Goal: Transaction & Acquisition: Download file/media

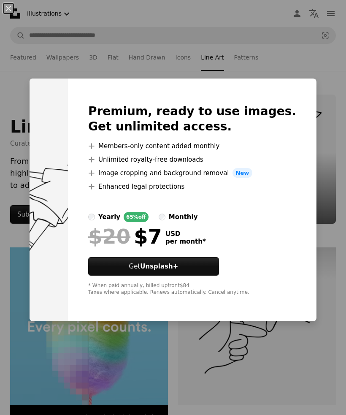
scroll to position [314, 0]
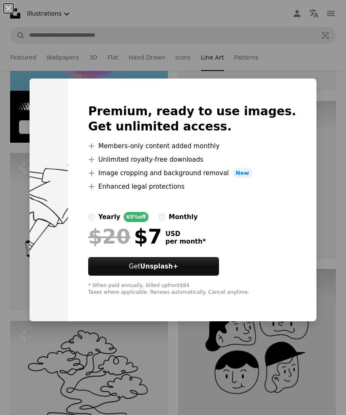
click at [335, 209] on div "An X shape Premium, ready to use images. Get unlimited access. A plus sign Memb…" at bounding box center [173, 207] width 346 height 415
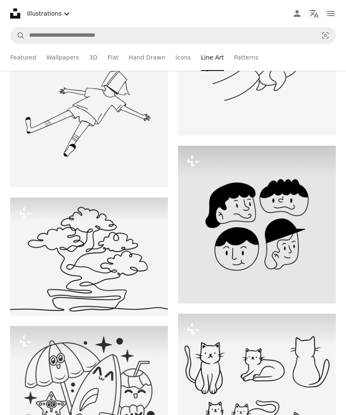
scroll to position [438, 0]
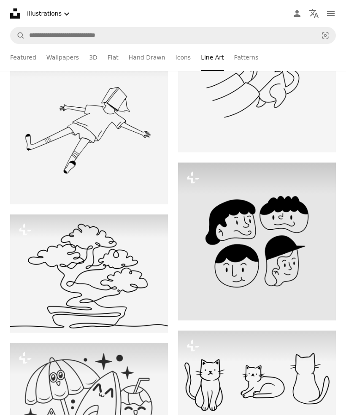
click at [333, 227] on img at bounding box center [257, 242] width 158 height 158
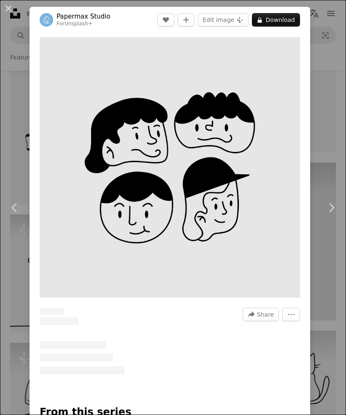
scroll to position [0, 254]
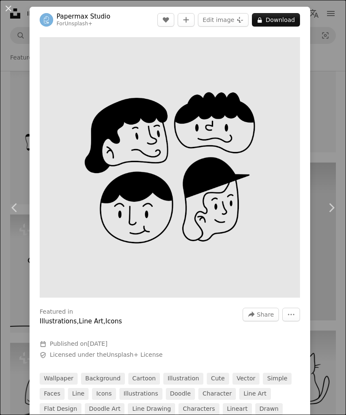
click at [336, 197] on div "An X shape Chevron left Chevron right Papermax Studio For Unsplash+ A heart A p…" at bounding box center [173, 207] width 346 height 415
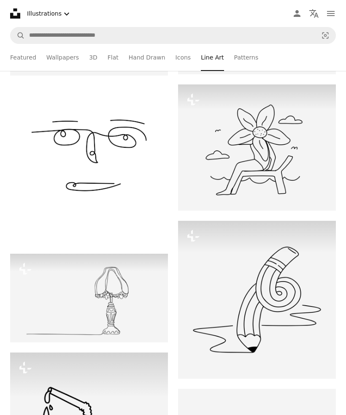
scroll to position [4371, 0]
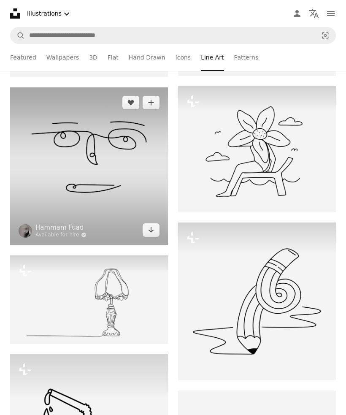
click at [145, 237] on button "Arrow pointing down" at bounding box center [151, 230] width 17 height 14
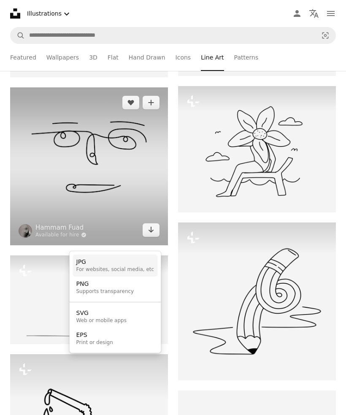
click at [81, 263] on div "JPG" at bounding box center [115, 262] width 78 height 8
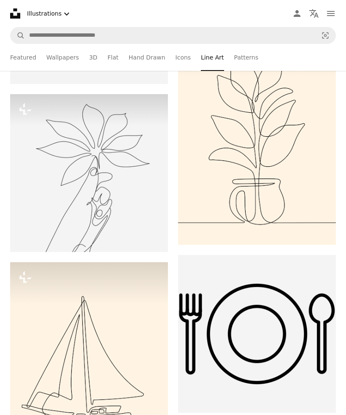
scroll to position [15440, 0]
click at [89, 56] on link "3D" at bounding box center [93, 57] width 8 height 27
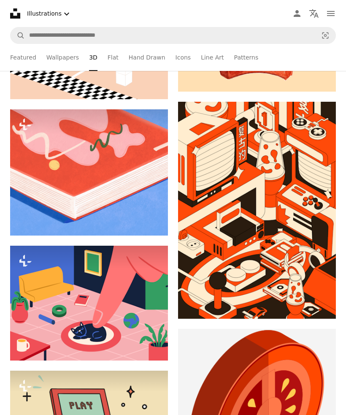
scroll to position [1284, 0]
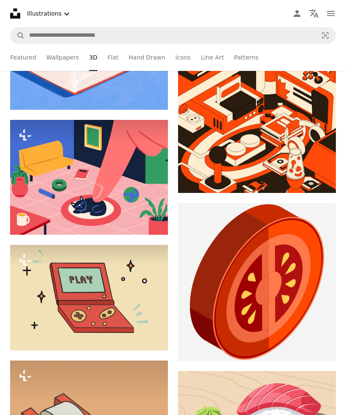
click at [322, 181] on icon "Arrow pointing down" at bounding box center [319, 178] width 7 height 10
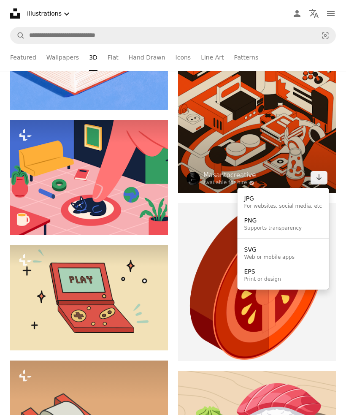
scroll to position [1410, 0]
click at [303, 206] on div "For websites, social media, etc" at bounding box center [283, 206] width 78 height 7
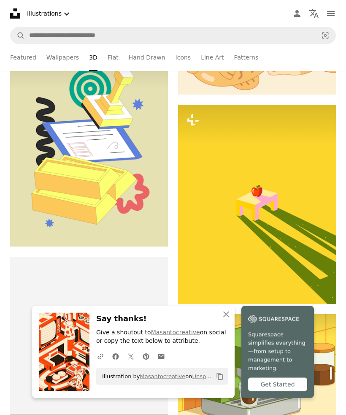
click at [224, 320] on icon "An X shape" at bounding box center [226, 314] width 10 height 10
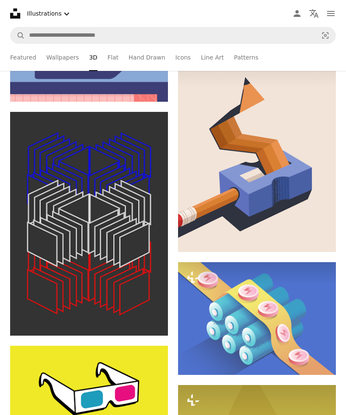
scroll to position [5357, 0]
click at [157, 327] on button "Arrow pointing down" at bounding box center [151, 321] width 17 height 14
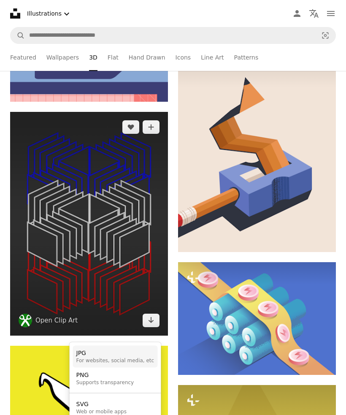
click at [141, 362] on div "For websites, social media, etc" at bounding box center [115, 360] width 78 height 7
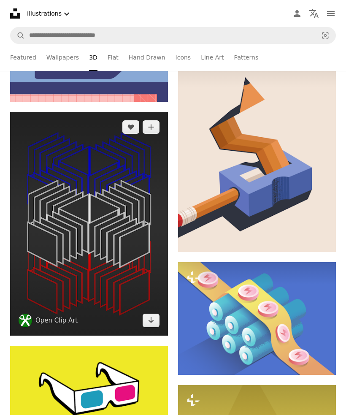
scroll to position [5384, 0]
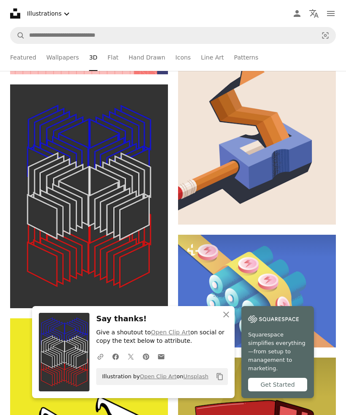
click at [227, 317] on icon "button" at bounding box center [226, 315] width 6 height 6
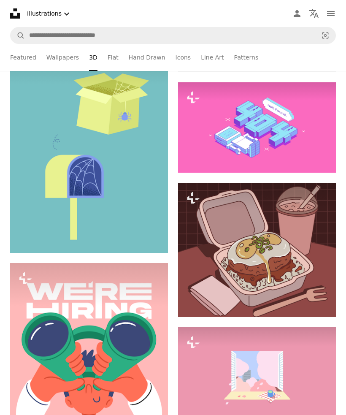
scroll to position [15963, 0]
click at [109, 59] on link "Flat" at bounding box center [113, 57] width 11 height 27
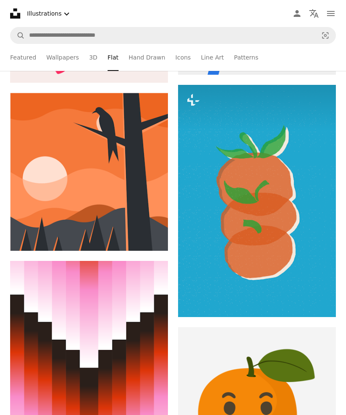
scroll to position [785, 0]
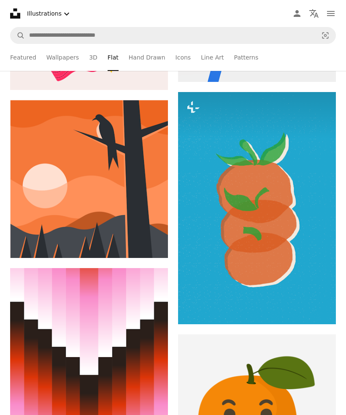
click at [64, 60] on link "Wallpapers" at bounding box center [62, 57] width 33 height 27
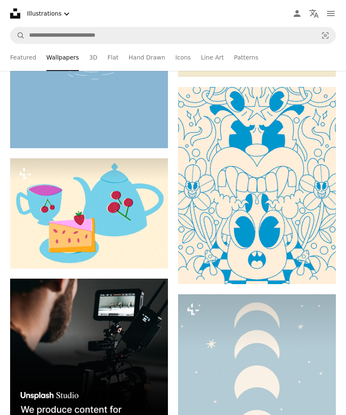
scroll to position [2100, 0]
click at [320, 264] on icon "Arrow pointing down" at bounding box center [319, 268] width 7 height 10
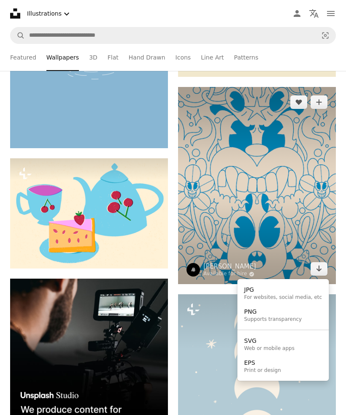
click at [293, 288] on div "JPG" at bounding box center [283, 290] width 78 height 8
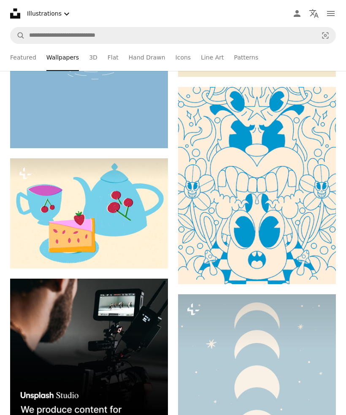
click at [235, 231] on img at bounding box center [257, 186] width 158 height 198
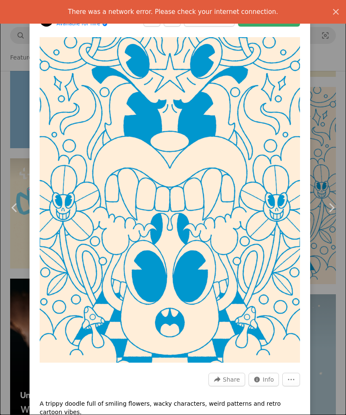
scroll to position [2128, 0]
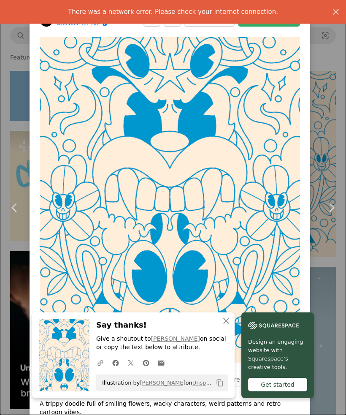
click at [226, 324] on icon "button" at bounding box center [226, 321] width 6 height 6
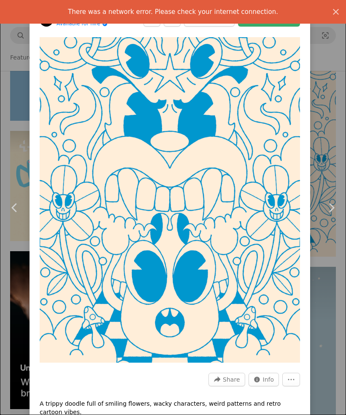
scroll to position [0, 0]
click at [333, 12] on icon "An X shape" at bounding box center [336, 12] width 10 height 10
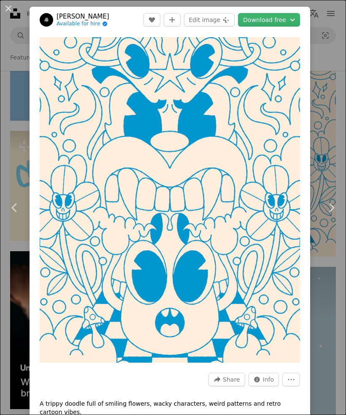
click at [46, 15] on img at bounding box center [47, 20] width 14 height 14
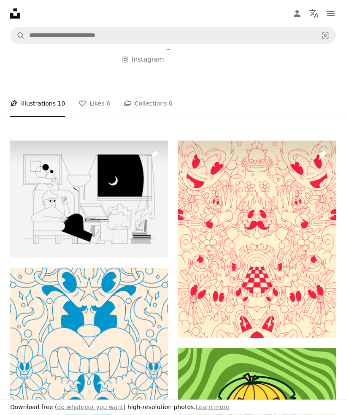
scroll to position [116, 0]
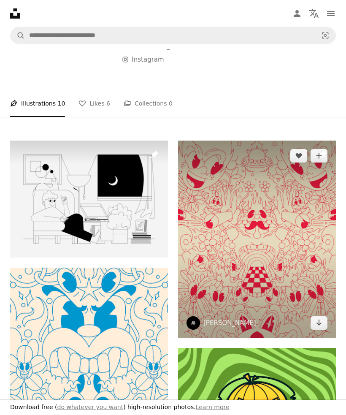
click at [318, 317] on icon "Arrow pointing down" at bounding box center [319, 322] width 7 height 10
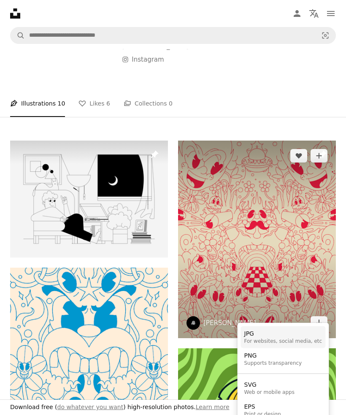
click at [295, 334] on div "JPG" at bounding box center [283, 334] width 78 height 8
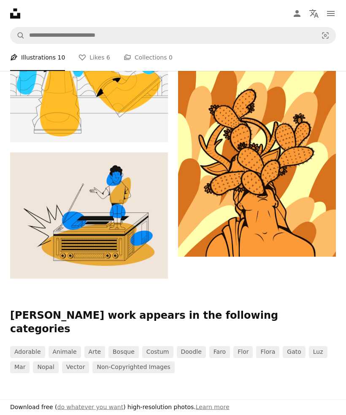
scroll to position [814, 0]
click at [69, 347] on link "animale" at bounding box center [65, 353] width 33 height 12
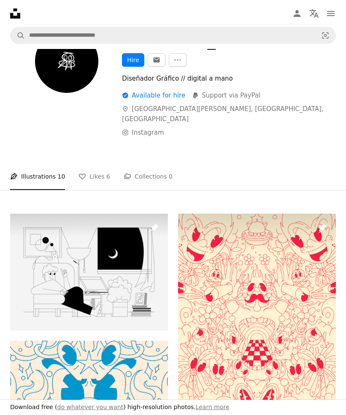
scroll to position [842, 0]
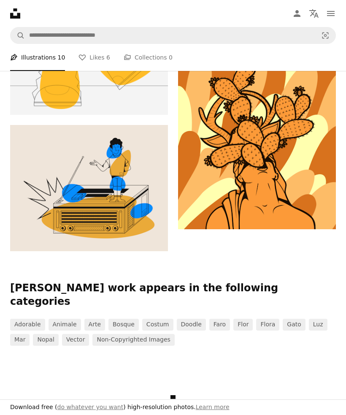
click at [132, 319] on link "bosque" at bounding box center [123, 325] width 30 height 12
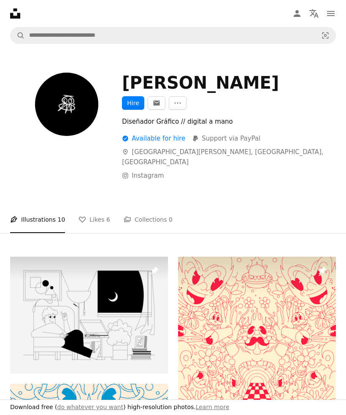
click at [20, 8] on icon "Unsplash logo Unsplash Home" at bounding box center [15, 13] width 17 height 17
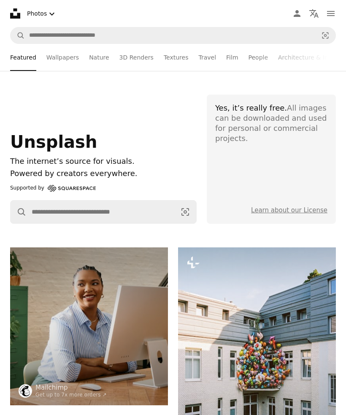
click at [94, 56] on link "Nature" at bounding box center [99, 57] width 20 height 27
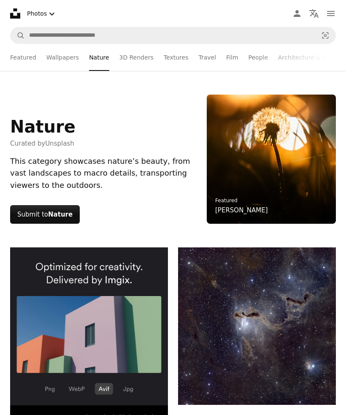
click at [61, 58] on link "Wallpapers" at bounding box center [62, 57] width 33 height 27
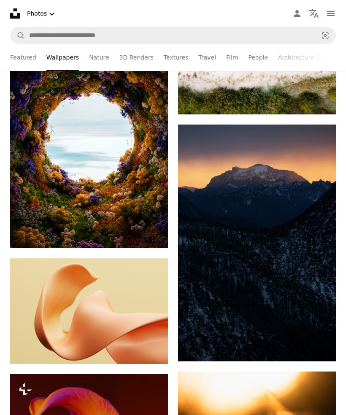
click at [130, 64] on link "3D Renders" at bounding box center [136, 57] width 34 height 27
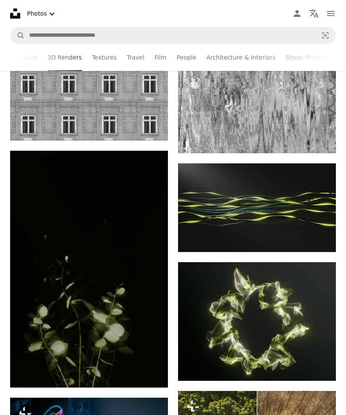
scroll to position [0, 75]
click at [132, 59] on link "Travel" at bounding box center [133, 57] width 18 height 27
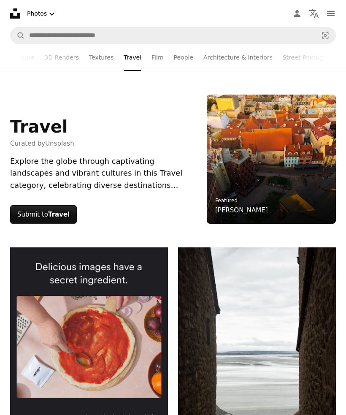
click at [103, 60] on link "Textures" at bounding box center [101, 57] width 25 height 27
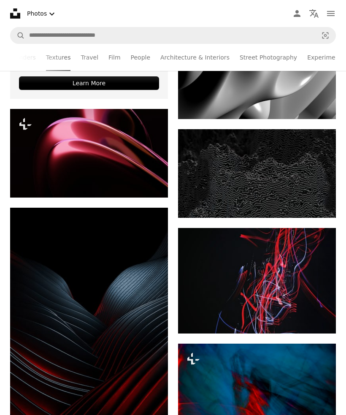
scroll to position [0, 117]
click at [308, 54] on link "Experimental" at bounding box center [327, 57] width 39 height 27
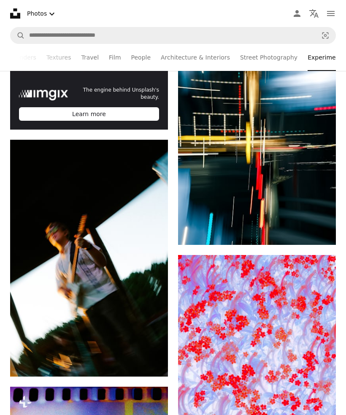
scroll to position [2178, 0]
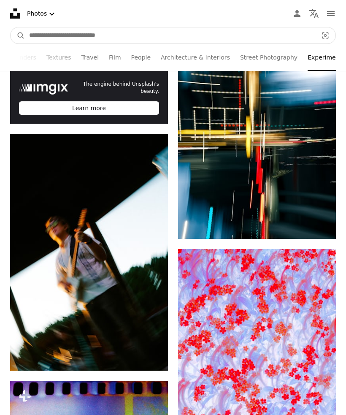
click at [62, 37] on input "Find visuals sitewide" at bounding box center [170, 35] width 290 height 16
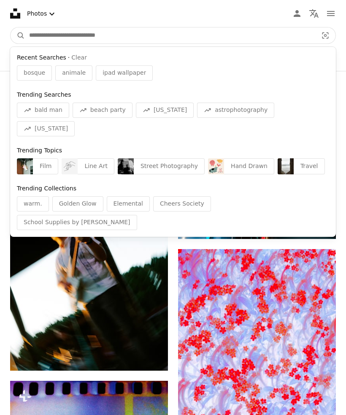
type input "*"
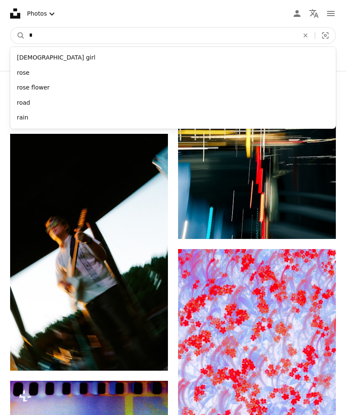
click at [18, 35] on button "A magnifying glass" at bounding box center [18, 35] width 14 height 16
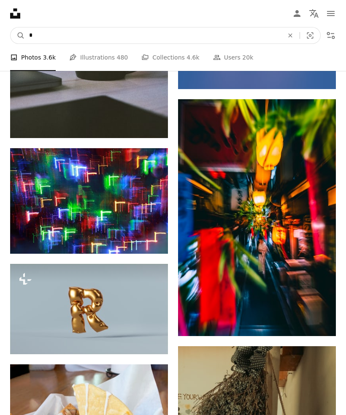
click at [232, 40] on input "*" at bounding box center [153, 35] width 256 height 16
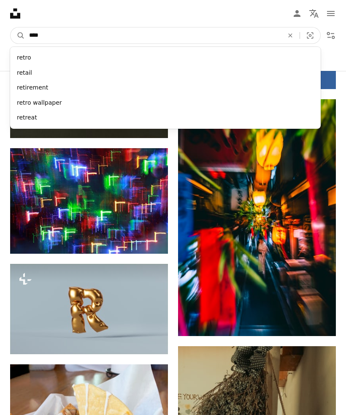
type input "*****"
click at [18, 35] on button "A magnifying glass" at bounding box center [18, 35] width 14 height 16
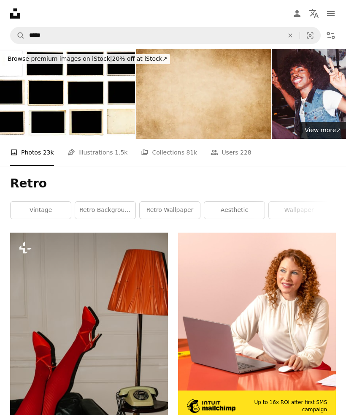
click at [286, 32] on icon "An X shape" at bounding box center [290, 35] width 19 height 7
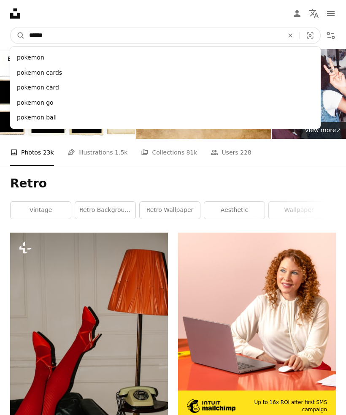
type input "*******"
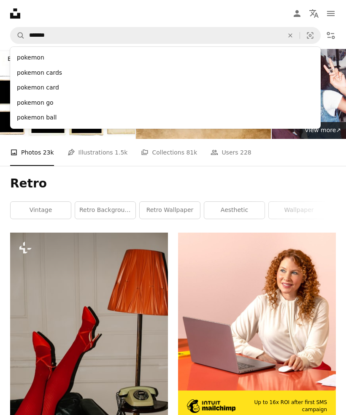
click at [18, 57] on div "pokemon" at bounding box center [165, 57] width 311 height 15
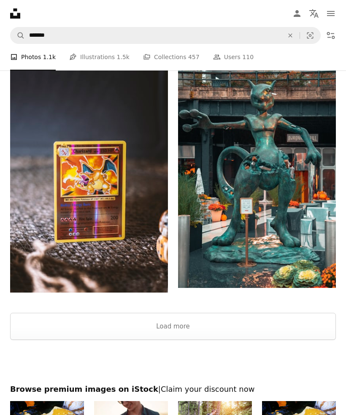
click at [293, 333] on button "Load more" at bounding box center [173, 326] width 326 height 27
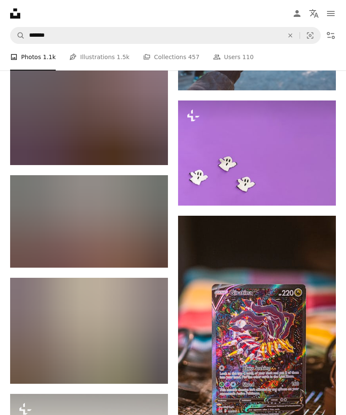
scroll to position [5416, 0]
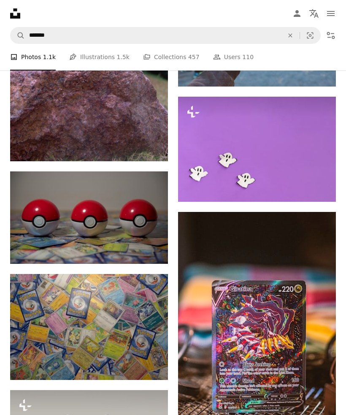
click at [288, 32] on button "An X shape" at bounding box center [290, 35] width 19 height 16
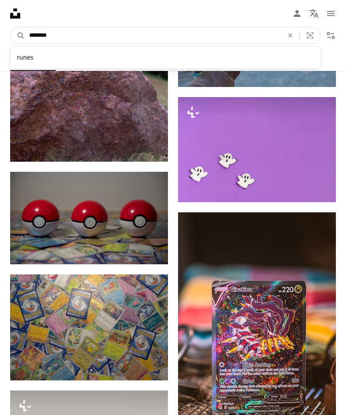
type input "*********"
click at [18, 35] on button "A magnifying glass" at bounding box center [18, 35] width 14 height 16
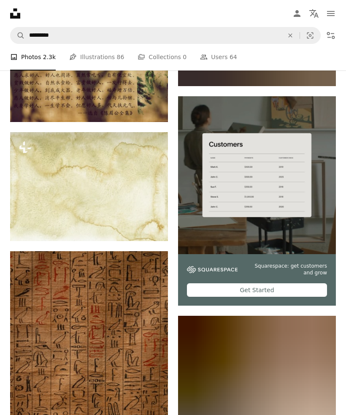
scroll to position [4005, 0]
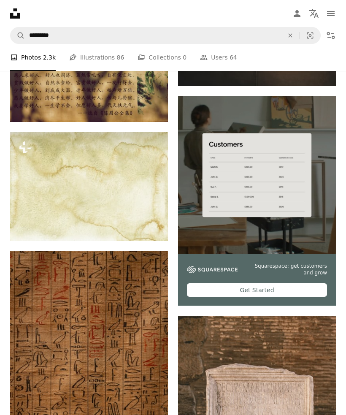
click at [291, 29] on button "An X shape" at bounding box center [290, 35] width 19 height 16
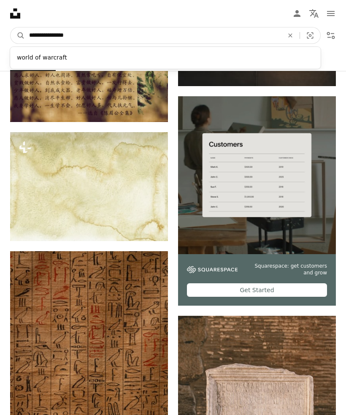
type input "**********"
click at [18, 35] on button "A magnifying glass" at bounding box center [18, 35] width 14 height 16
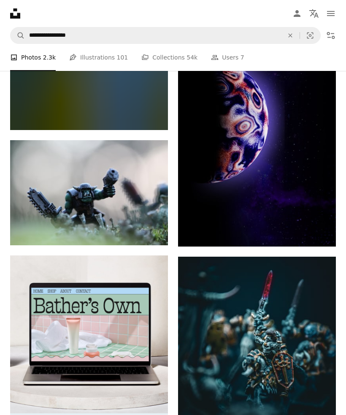
scroll to position [1562, 0]
